Goal: Task Accomplishment & Management: Complete application form

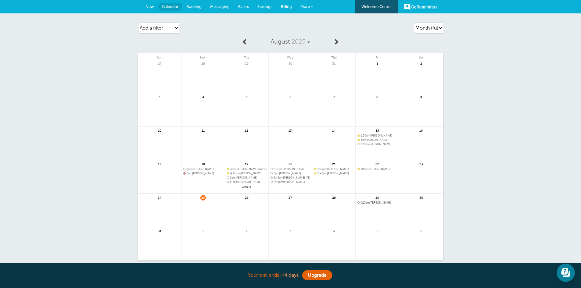
click at [151, 6] on span "New" at bounding box center [149, 6] width 9 height 5
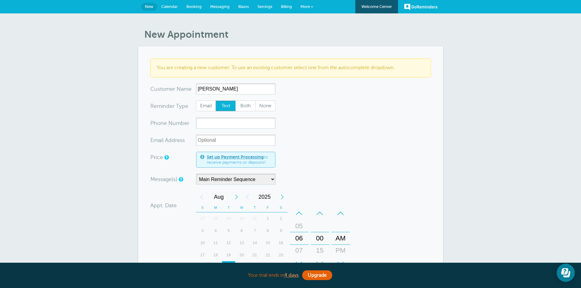
type input "Delbert"
click at [204, 123] on input "xxx-no-autofill" at bounding box center [235, 123] width 79 height 11
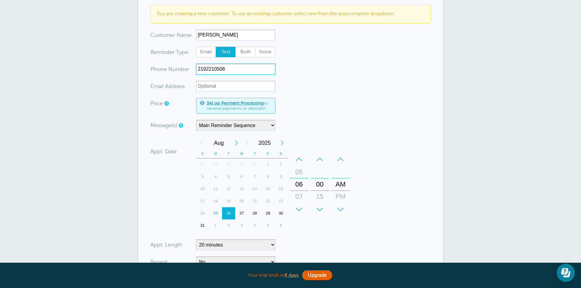
scroll to position [54, 0]
click at [301, 156] on div "–" at bounding box center [299, 159] width 18 height 12
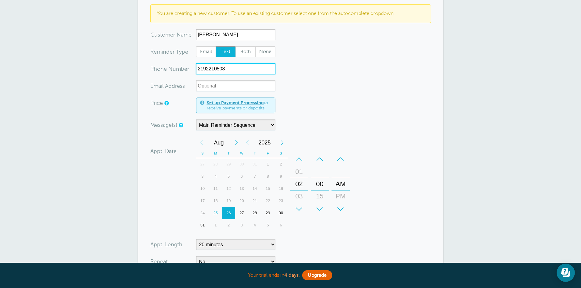
click at [301, 156] on div "–" at bounding box center [299, 159] width 18 height 12
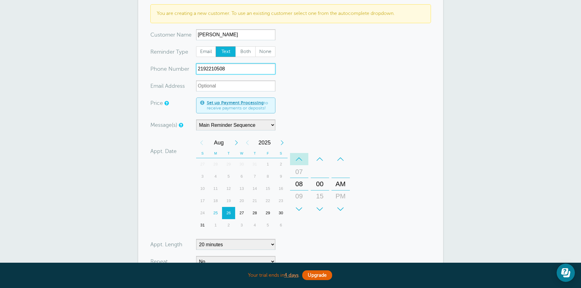
click at [301, 156] on div "–" at bounding box center [299, 159] width 18 height 12
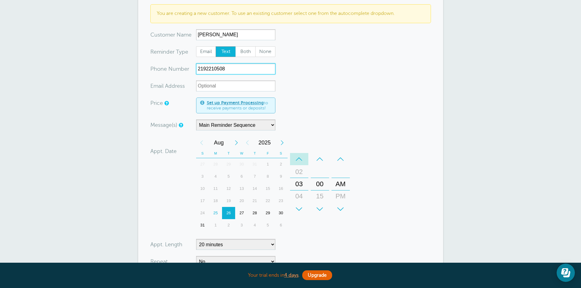
click at [301, 156] on div "–" at bounding box center [299, 159] width 18 height 12
click at [319, 157] on div "–" at bounding box center [320, 159] width 18 height 12
click at [338, 157] on div "–" at bounding box center [340, 159] width 18 height 12
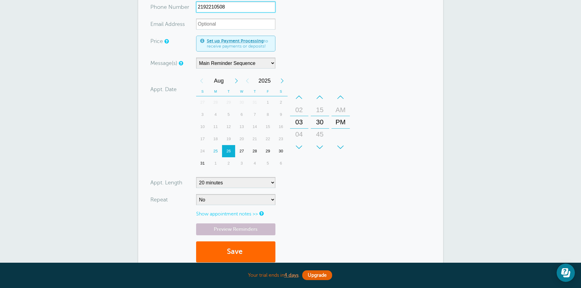
scroll to position [119, 0]
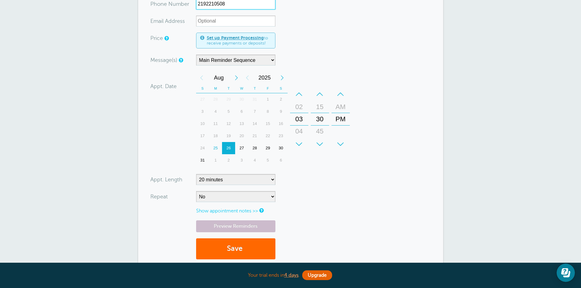
click at [214, 147] on div "25" at bounding box center [215, 148] width 13 height 12
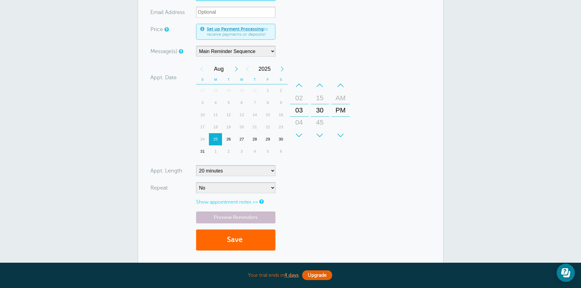
scroll to position [129, 0]
type input "2192210508"
click at [244, 242] on span "submit" at bounding box center [243, 239] width 2 height 8
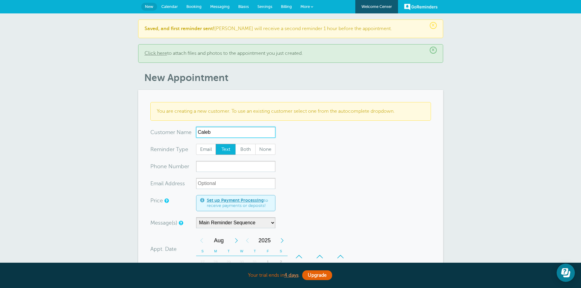
type input "Caleb"
click at [211, 168] on input "xxx-no-autofill" at bounding box center [235, 166] width 79 height 11
type input "4694063776"
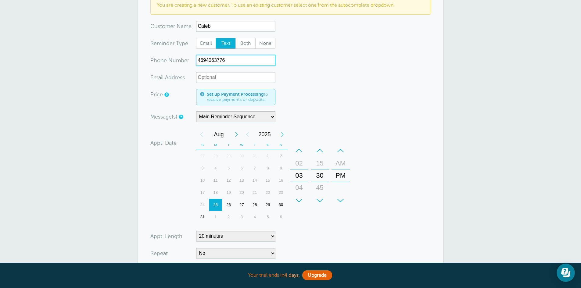
scroll to position [106, 0]
click at [300, 147] on div "–" at bounding box center [299, 150] width 18 height 12
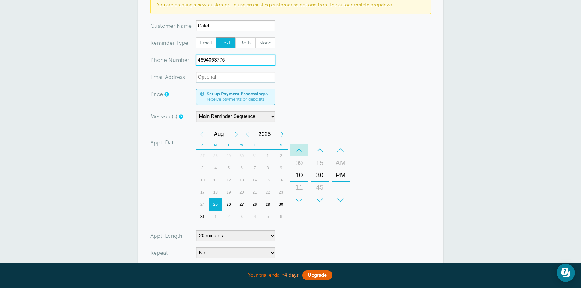
click at [300, 147] on div "–" at bounding box center [299, 150] width 18 height 12
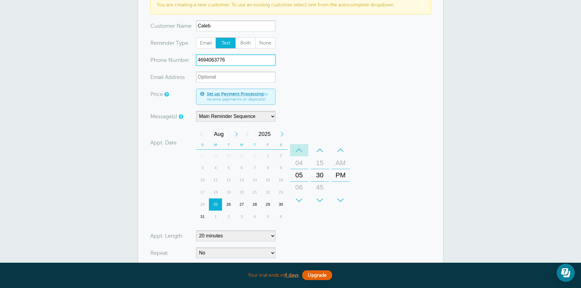
click at [300, 147] on div "–" at bounding box center [299, 150] width 18 height 12
click at [320, 150] on div "–" at bounding box center [320, 150] width 18 height 12
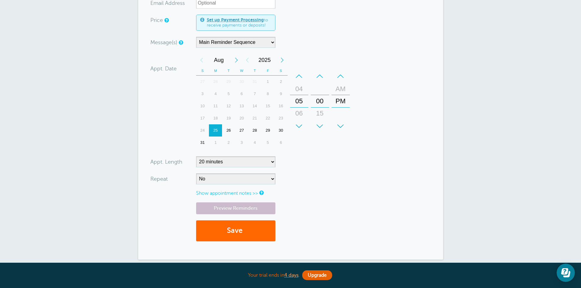
scroll to position [181, 0]
click at [208, 233] on button "Save" at bounding box center [235, 230] width 79 height 21
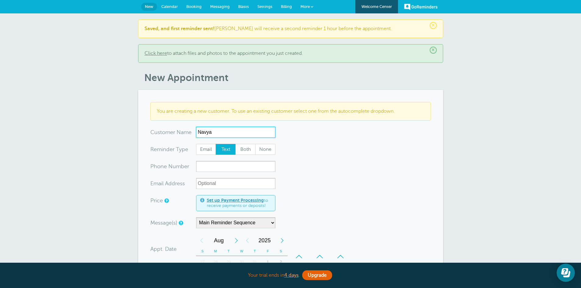
type input "Navya"
click at [205, 163] on input "xxx-no-autofill" at bounding box center [235, 166] width 79 height 11
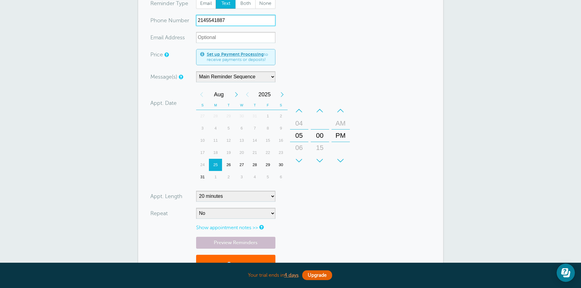
scroll to position [146, 0]
click at [321, 108] on div "–" at bounding box center [320, 110] width 18 height 12
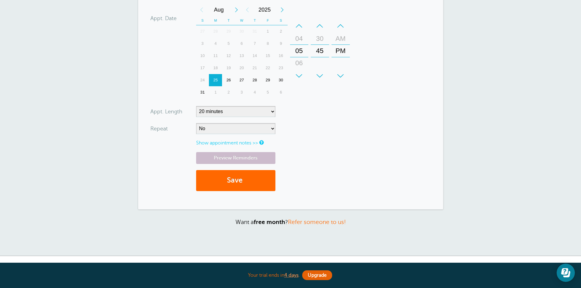
scroll to position [254, 0]
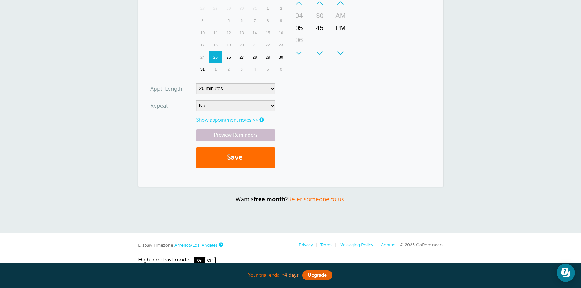
type input "2145541887"
click at [244, 158] on span "submit" at bounding box center [243, 157] width 2 height 8
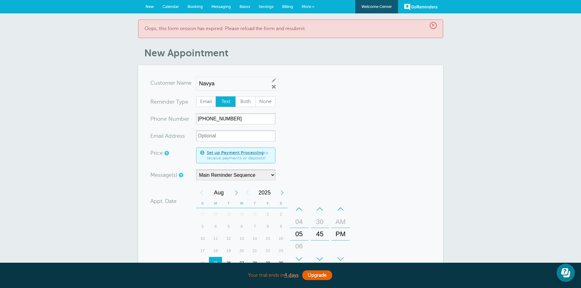
click at [434, 24] on span "×" at bounding box center [433, 25] width 7 height 7
click at [431, 24] on span "×" at bounding box center [433, 25] width 7 height 7
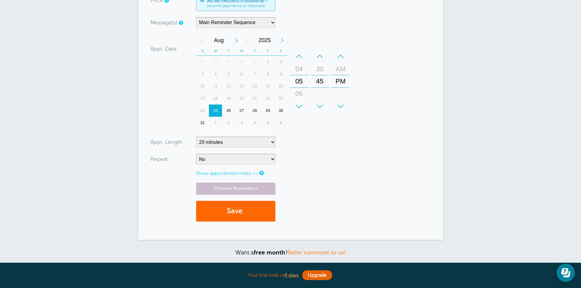
scroll to position [134, 0]
click at [222, 206] on button "Save" at bounding box center [235, 211] width 79 height 21
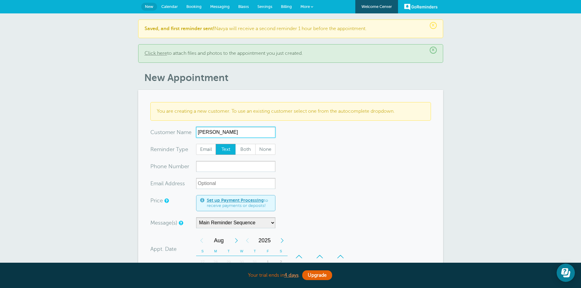
type input "[PERSON_NAME]"
click at [201, 164] on input "xxx-no-autofill" at bounding box center [235, 166] width 79 height 11
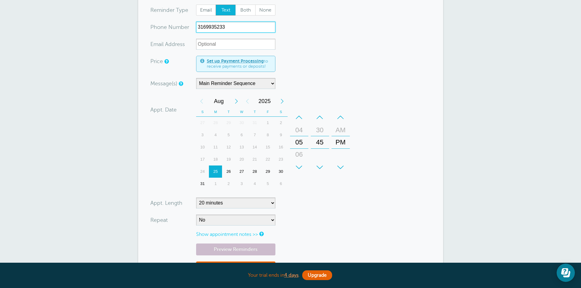
scroll to position [140, 0]
click at [320, 114] on div "–" at bounding box center [320, 117] width 18 height 12
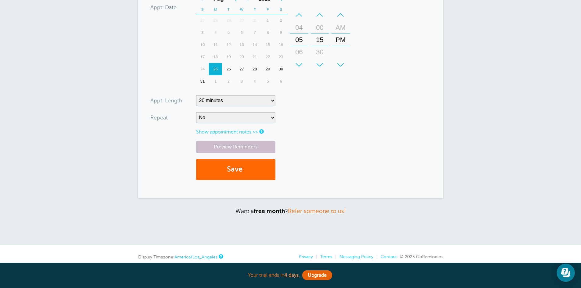
scroll to position [242, 0]
type input "3169935233"
click at [252, 175] on button "Save" at bounding box center [235, 169] width 79 height 21
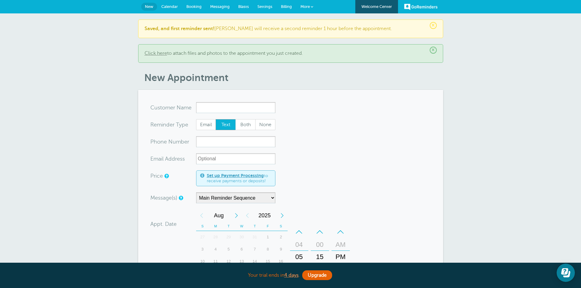
click at [169, 5] on span "Calendar" at bounding box center [169, 6] width 16 height 5
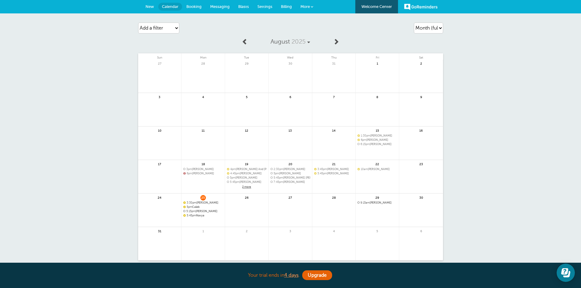
click at [198, 215] on span "5:45pm Navya" at bounding box center [203, 215] width 40 height 3
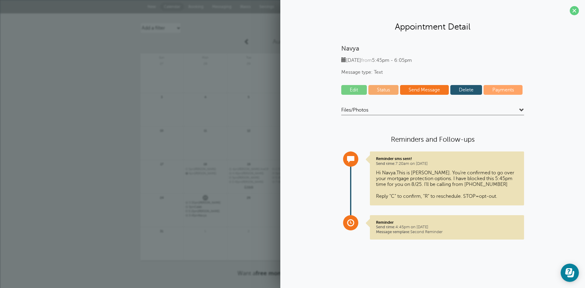
click at [354, 90] on link "Edit" at bounding box center [354, 90] width 26 height 10
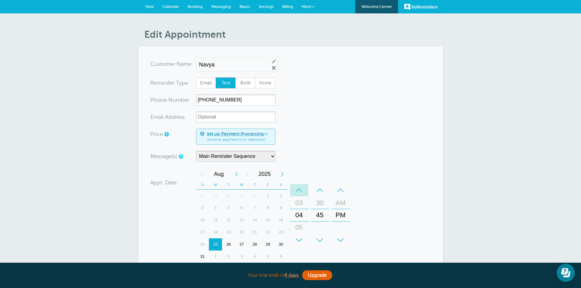
click at [299, 188] on div "–" at bounding box center [299, 190] width 18 height 12
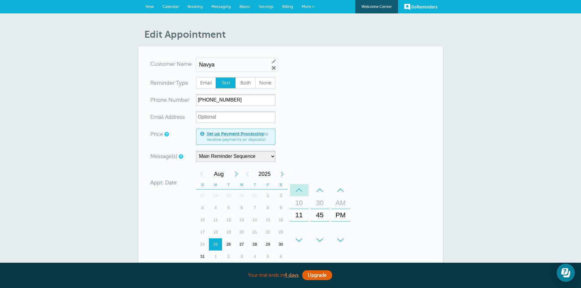
click at [299, 188] on div "–" at bounding box center [299, 190] width 18 height 12
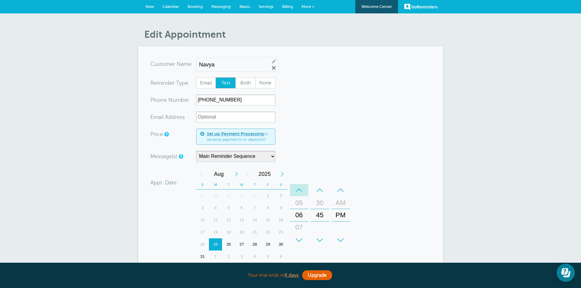
click at [299, 188] on div "–" at bounding box center [299, 190] width 18 height 12
click at [320, 189] on div "–" at bounding box center [320, 190] width 18 height 12
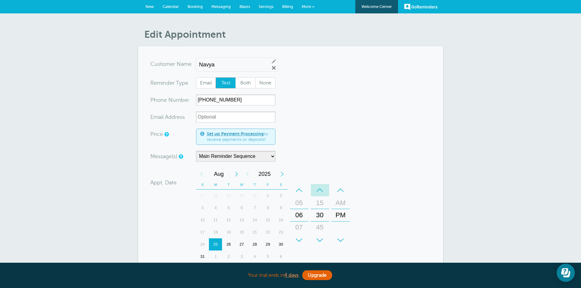
click at [320, 189] on div "–" at bounding box center [320, 190] width 18 height 12
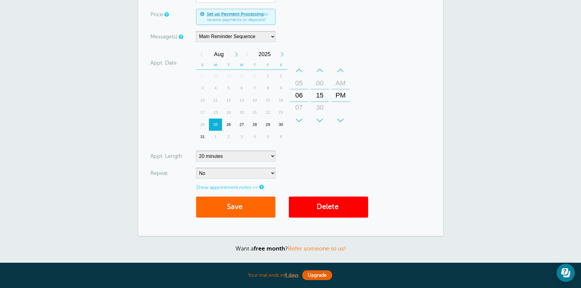
scroll to position [121, 0]
click at [241, 207] on button "Save" at bounding box center [235, 206] width 79 height 21
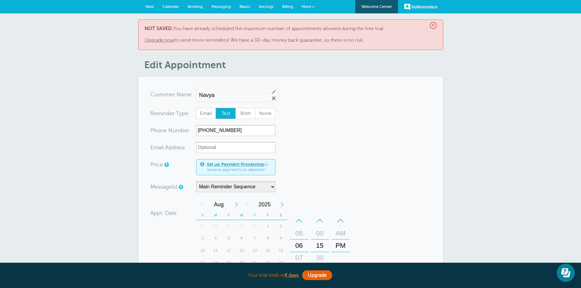
click at [159, 40] on link "Upgrade now" at bounding box center [160, 40] width 30 height 5
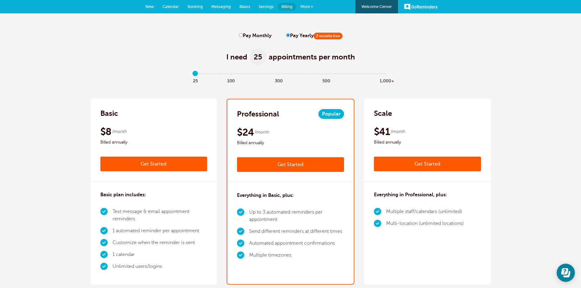
click at [279, 162] on link "Get Started" at bounding box center [290, 164] width 107 height 15
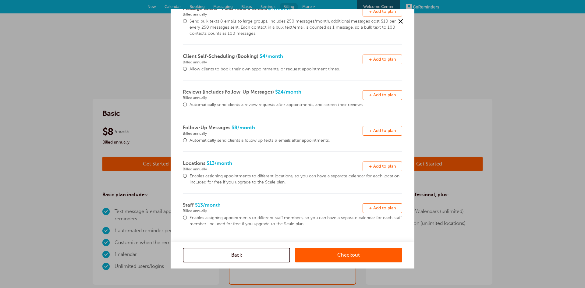
scroll to position [109, 0]
click at [333, 258] on link "Checkout" at bounding box center [348, 255] width 107 height 15
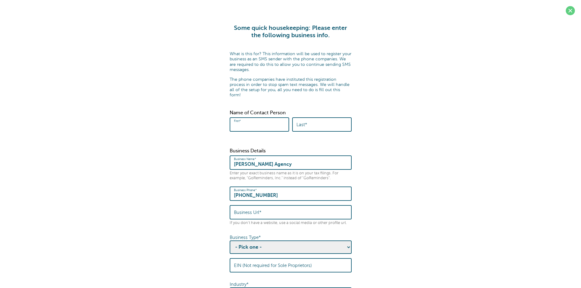
click at [252, 118] on input "First*" at bounding box center [259, 124] width 51 height 13
type input "[PERSON_NAME]"
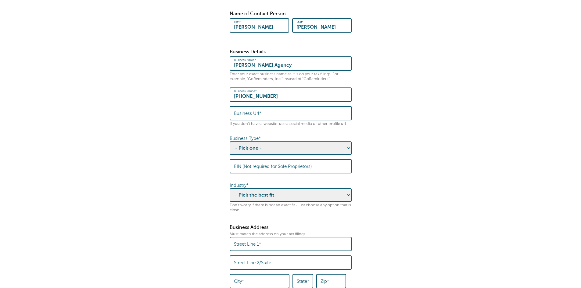
scroll to position [100, 0]
click at [346, 141] on select "- Pick one - Sole Proprietorship Partnership Limited Liability Corporation Co-o…" at bounding box center [291, 147] width 122 height 13
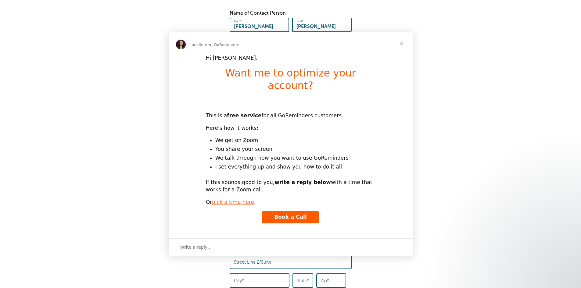
scroll to position [0, 0]
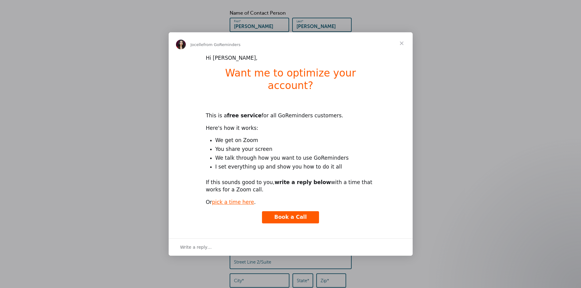
click at [400, 46] on span "Close" at bounding box center [402, 43] width 22 height 22
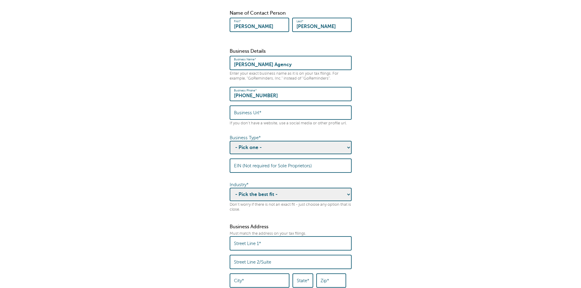
click at [346, 141] on select "- Pick one - Sole Proprietorship Partnership Limited Liability Corporation Co-o…" at bounding box center [291, 147] width 122 height 13
select select "Sole Proprietorship"
click at [230, 141] on select "- Pick one - Sole Proprietorship Partnership Limited Liability Corporation Co-o…" at bounding box center [291, 147] width 122 height 13
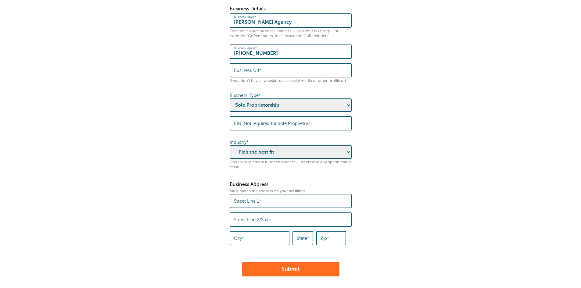
scroll to position [146, 0]
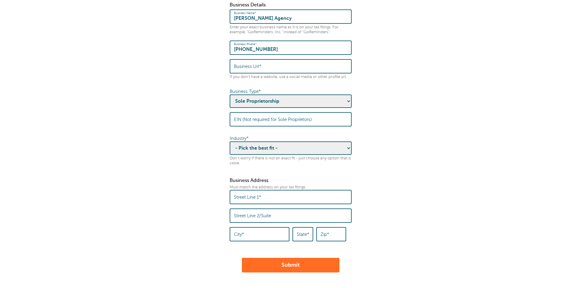
click at [344, 144] on select "- Pick the best fit - Agriculture Automotive Banking Consumer Education Electro…" at bounding box center [291, 147] width 122 height 13
select select "INSURANCE"
click at [230, 141] on select "- Pick the best fit - Agriculture Automotive Banking Consumer Education Electro…" at bounding box center [291, 147] width 122 height 13
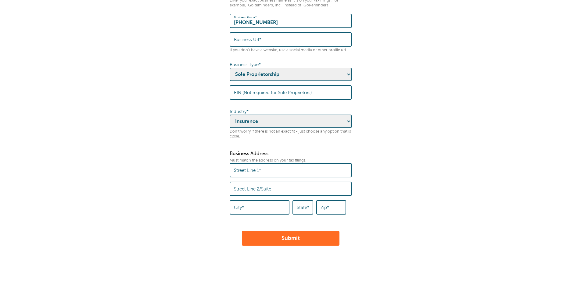
scroll to position [174, 0]
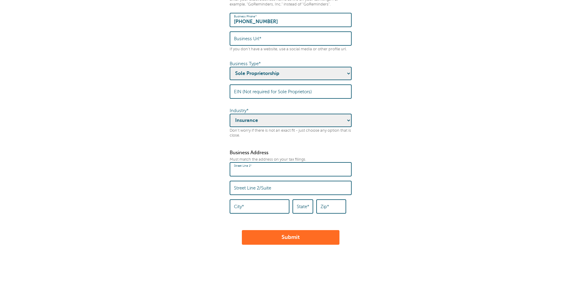
click at [264, 164] on input "Street Line 1*" at bounding box center [290, 169] width 113 height 13
type input "[STREET_ADDRESS][PERSON_NAME]"
type input "[PERSON_NAME]"
type input "WA"
type input "98541"
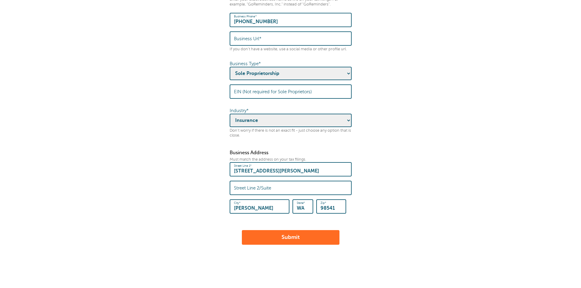
click at [273, 233] on button "Submit" at bounding box center [291, 237] width 98 height 15
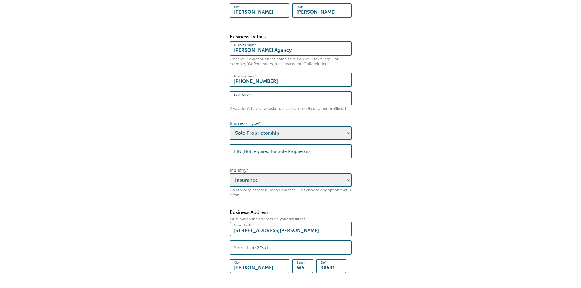
scroll to position [76, 0]
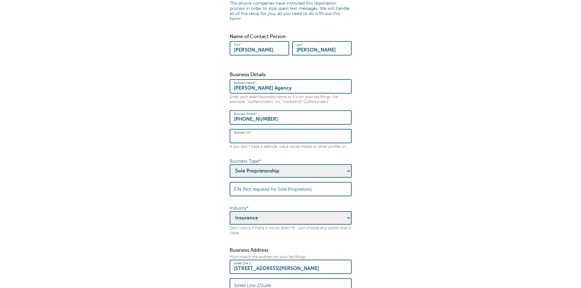
click at [308, 131] on input "Business Url*" at bounding box center [290, 136] width 113 height 13
click at [270, 145] on div "Business Details Business Name* Jennifer McKinney Agency Enter your exact busin…" at bounding box center [291, 153] width 122 height 163
click at [277, 131] on input "Business Url*" at bounding box center [290, 136] width 113 height 13
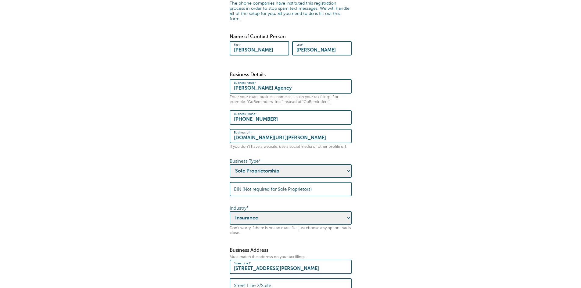
scroll to position [0, 8]
type input "www.linkedin.com/in/jennifer-mckinney-533126296"
click at [132, 148] on form "Some quick housekeeping: Please enter the following business info. What is this…" at bounding box center [290, 145] width 569 height 394
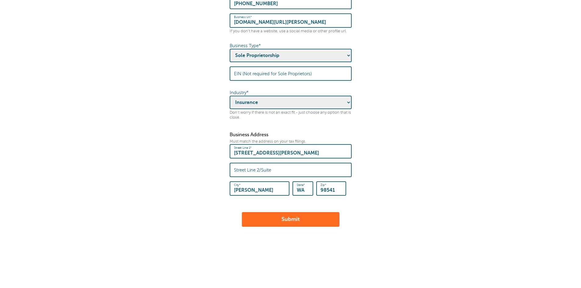
scroll to position [198, 0]
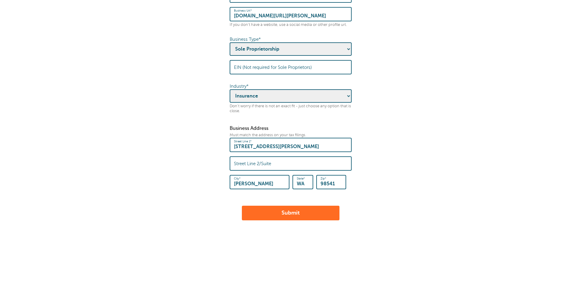
click at [275, 208] on button "Submit" at bounding box center [291, 213] width 98 height 15
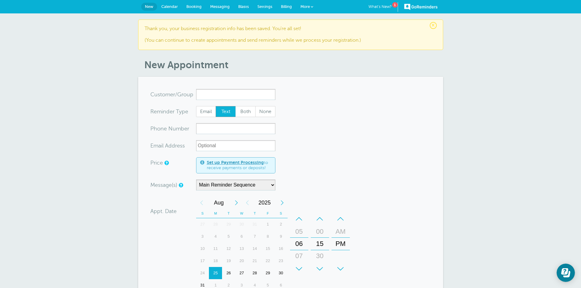
click at [170, 5] on span "Calendar" at bounding box center [169, 6] width 16 height 5
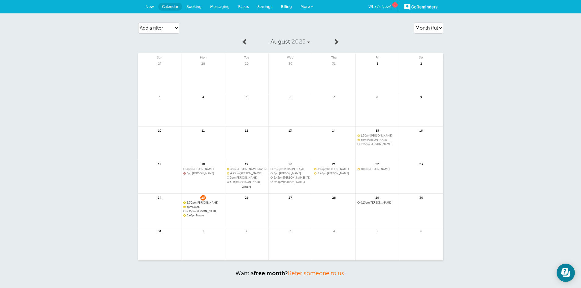
click at [198, 214] on span "5:45pm Navya" at bounding box center [203, 215] width 40 height 3
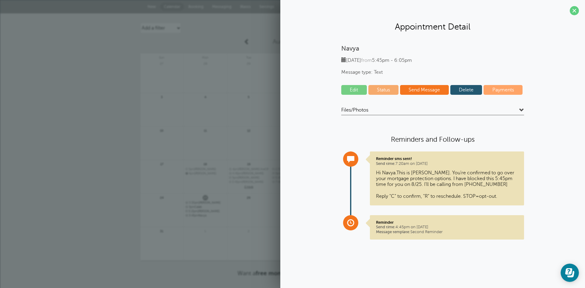
click at [355, 86] on link "Edit" at bounding box center [354, 90] width 26 height 10
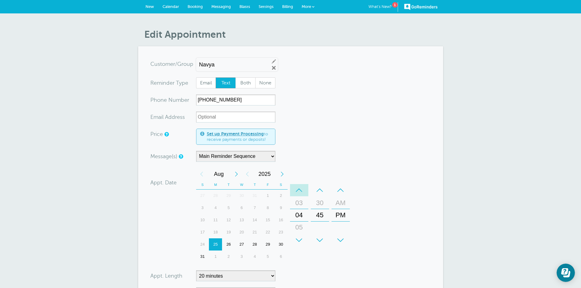
click at [298, 189] on div "–" at bounding box center [299, 190] width 18 height 12
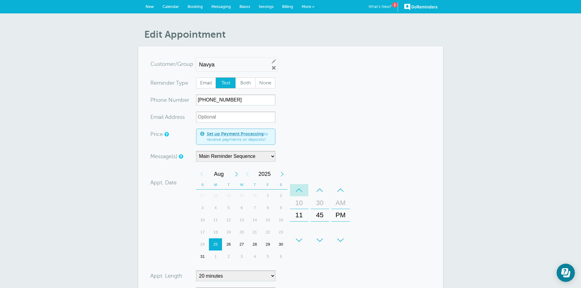
click at [298, 189] on div "–" at bounding box center [299, 190] width 18 height 12
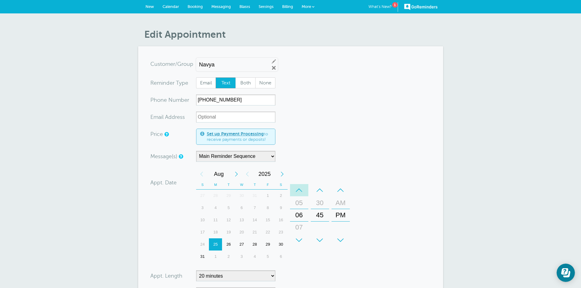
click at [298, 189] on div "–" at bounding box center [299, 190] width 18 height 12
click at [318, 189] on div "–" at bounding box center [320, 190] width 18 height 12
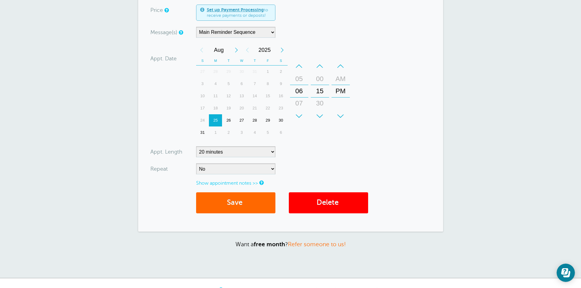
scroll to position [164, 0]
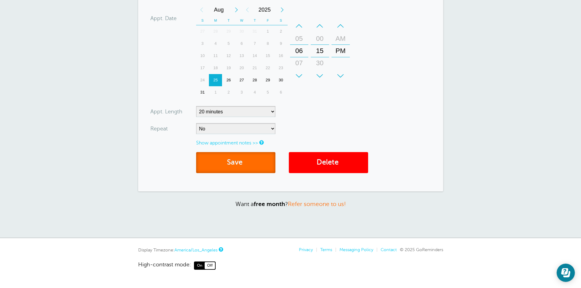
click at [253, 161] on button "Save" at bounding box center [235, 162] width 79 height 21
